Goal: Task Accomplishment & Management: Manage account settings

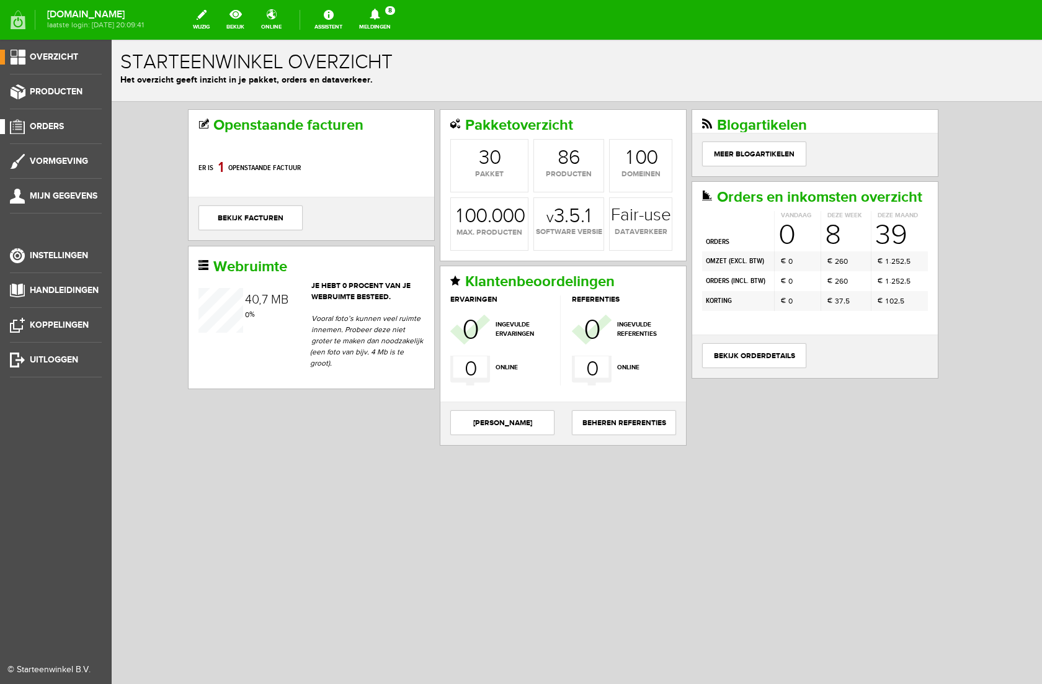
click at [43, 128] on span "Orders" at bounding box center [47, 126] width 34 height 11
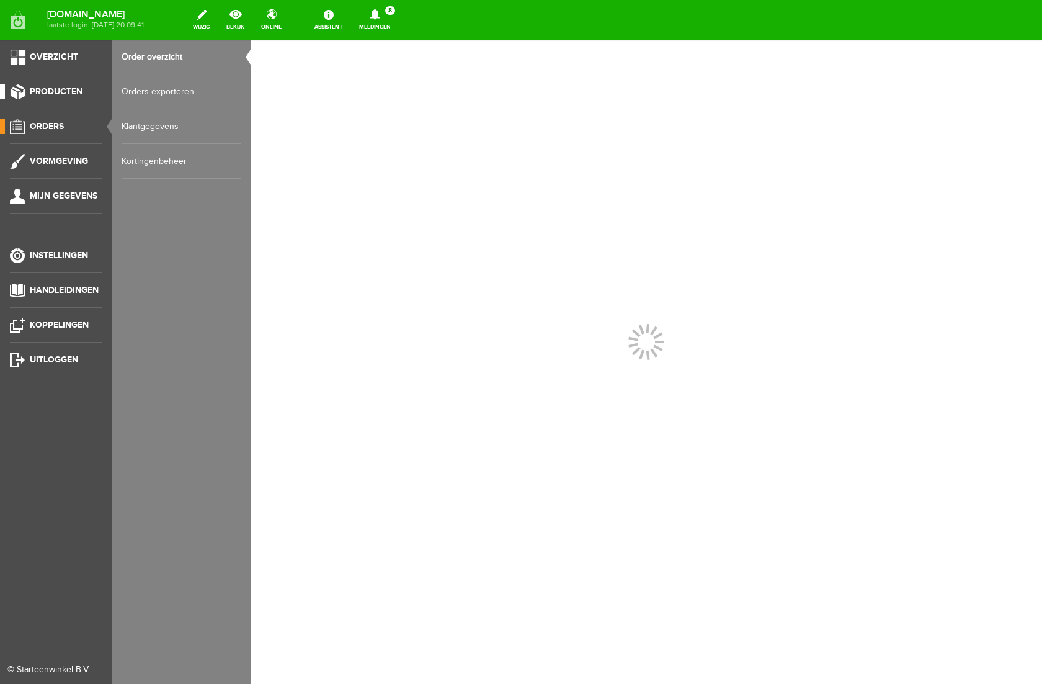
click at [61, 89] on span "Producten" at bounding box center [56, 91] width 53 height 11
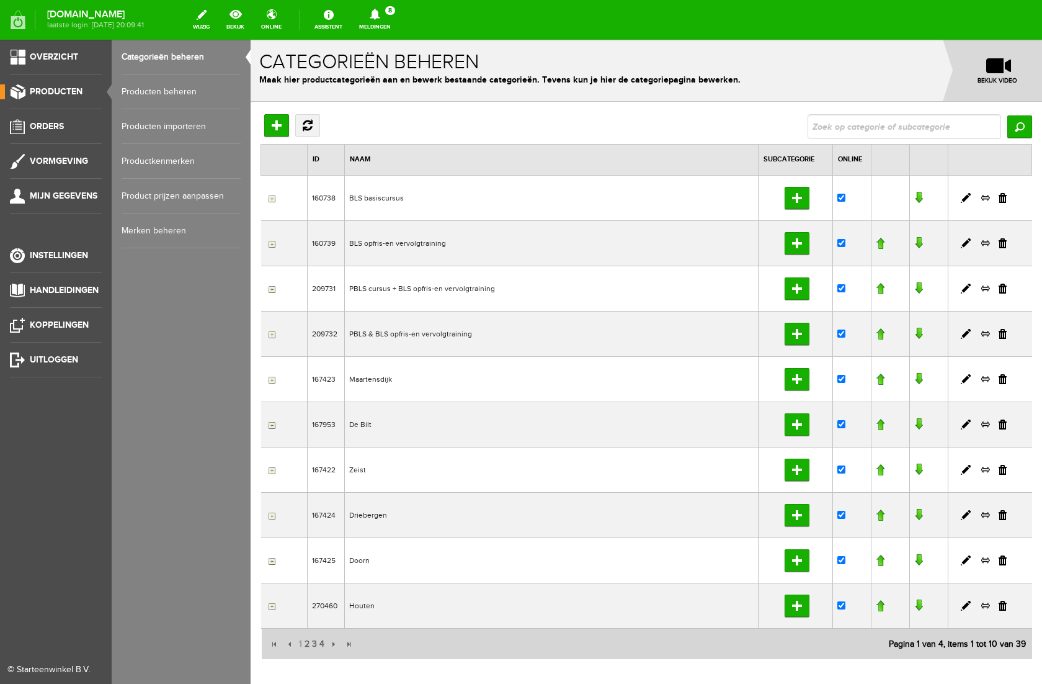
click at [146, 91] on link "Producten beheren" at bounding box center [181, 91] width 119 height 35
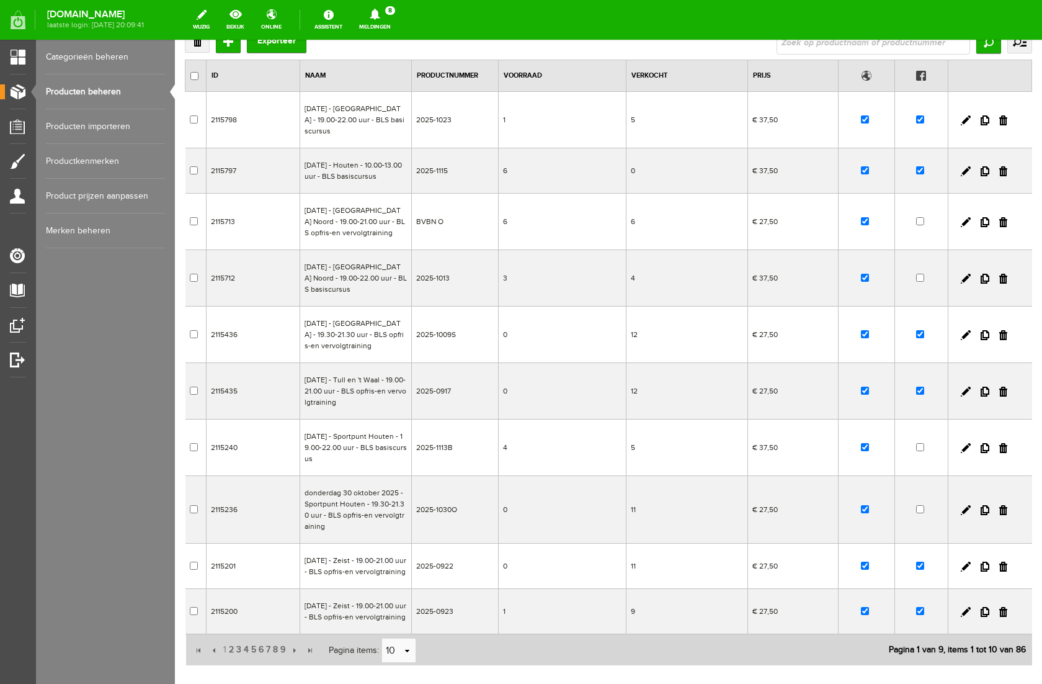
scroll to position [145, 0]
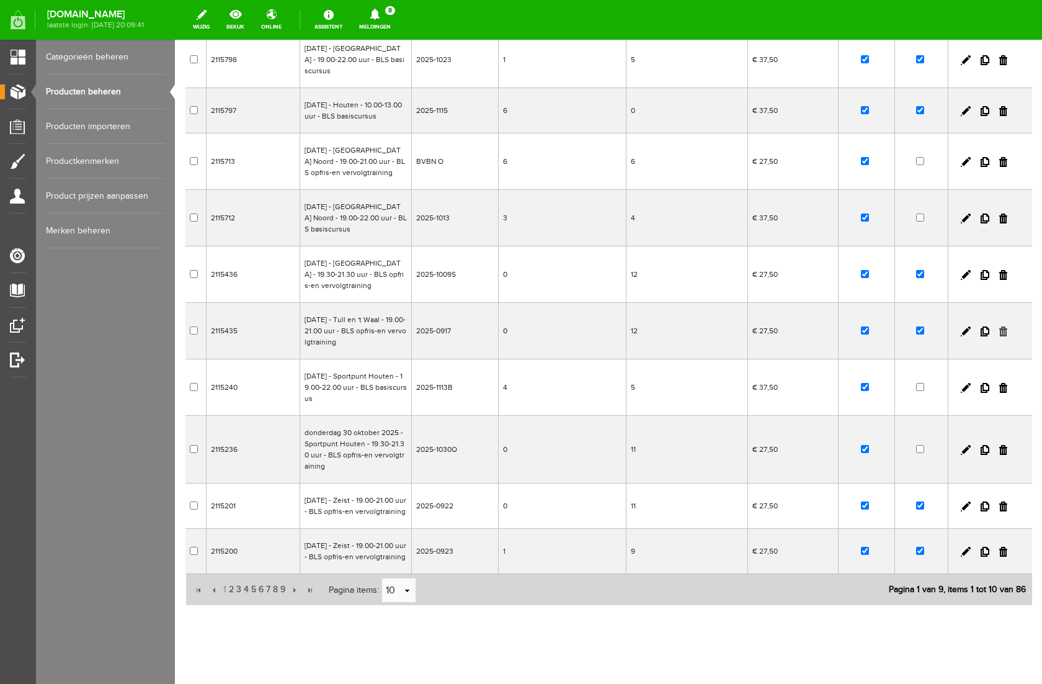
click at [1003, 336] on link at bounding box center [1003, 331] width 8 height 10
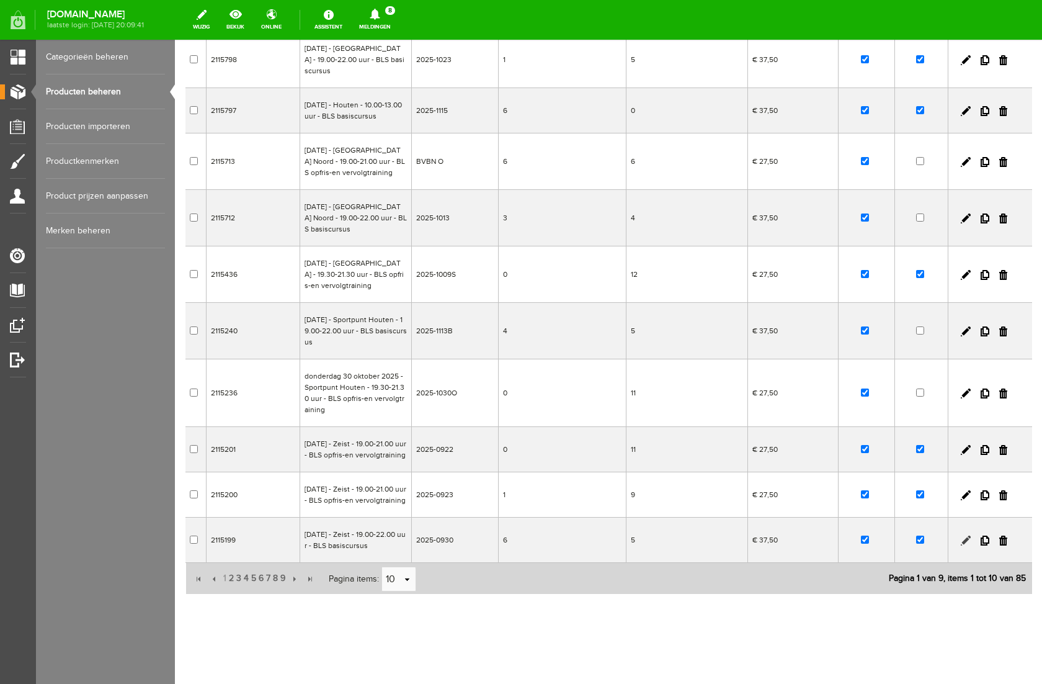
click at [963, 545] on link at bounding box center [966, 540] width 10 height 10
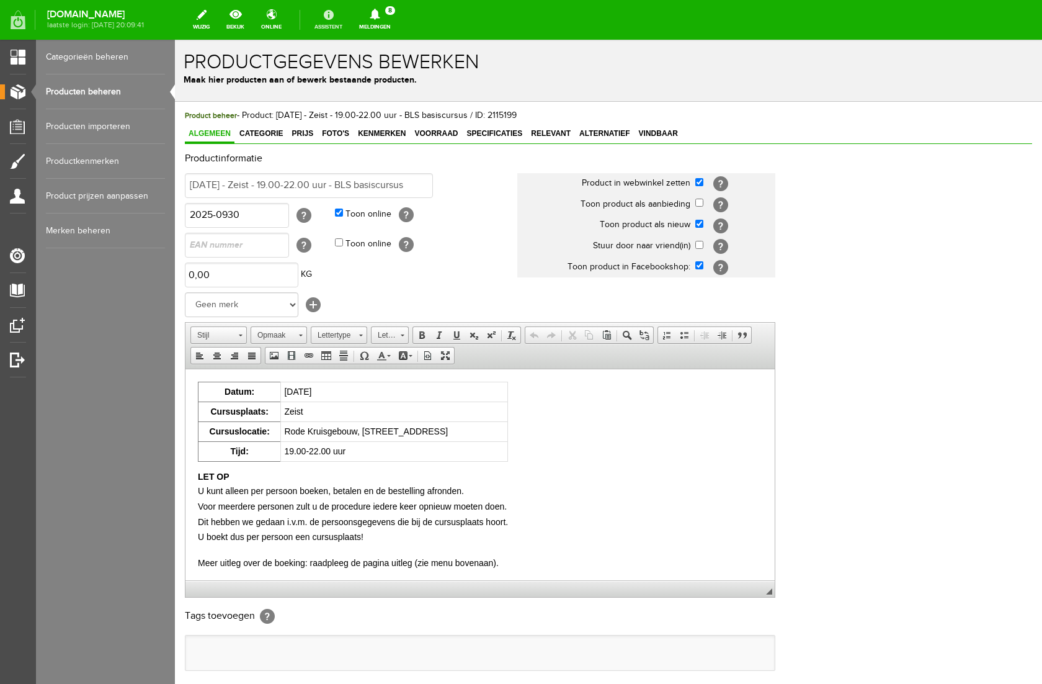
scroll to position [0, 0]
click at [433, 139] on link "Voorraad" at bounding box center [436, 134] width 51 height 18
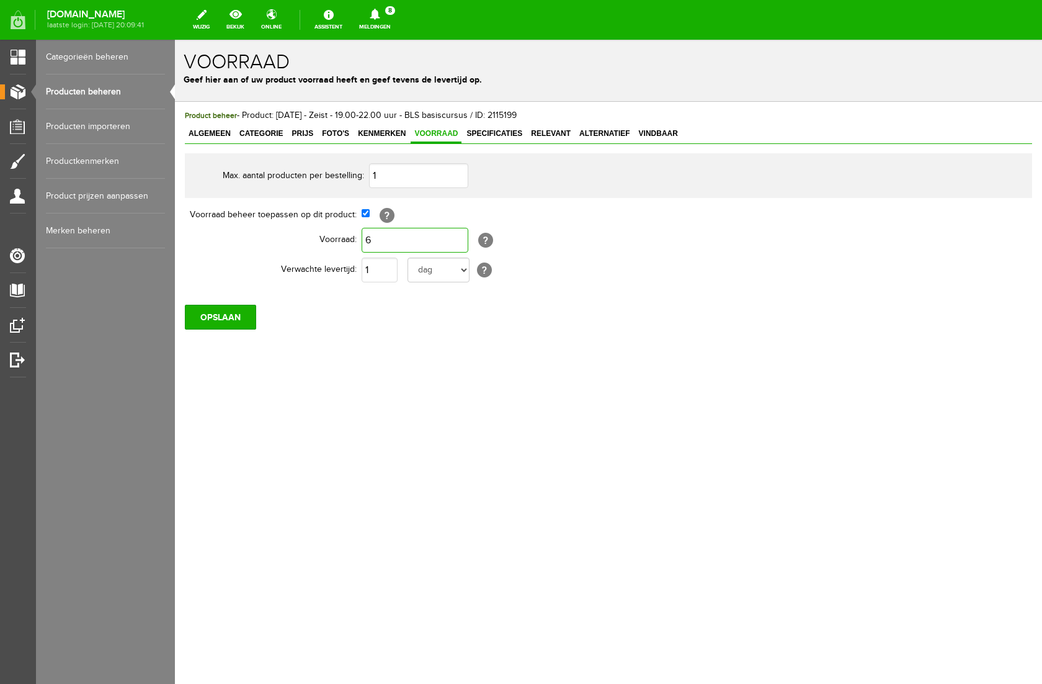
click at [411, 238] on input "6" at bounding box center [415, 240] width 107 height 25
type input "0"
click at [235, 314] on input "OPSLAAN" at bounding box center [220, 317] width 71 height 25
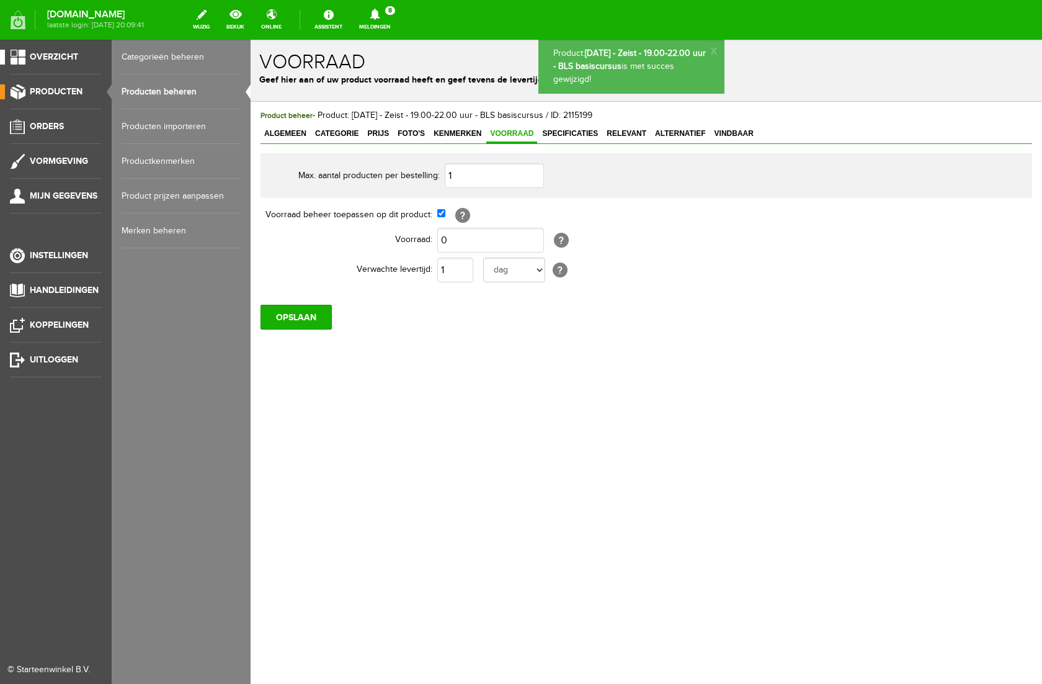
click at [53, 56] on span "Overzicht" at bounding box center [54, 56] width 48 height 11
